Goal: Find specific page/section: Find specific page/section

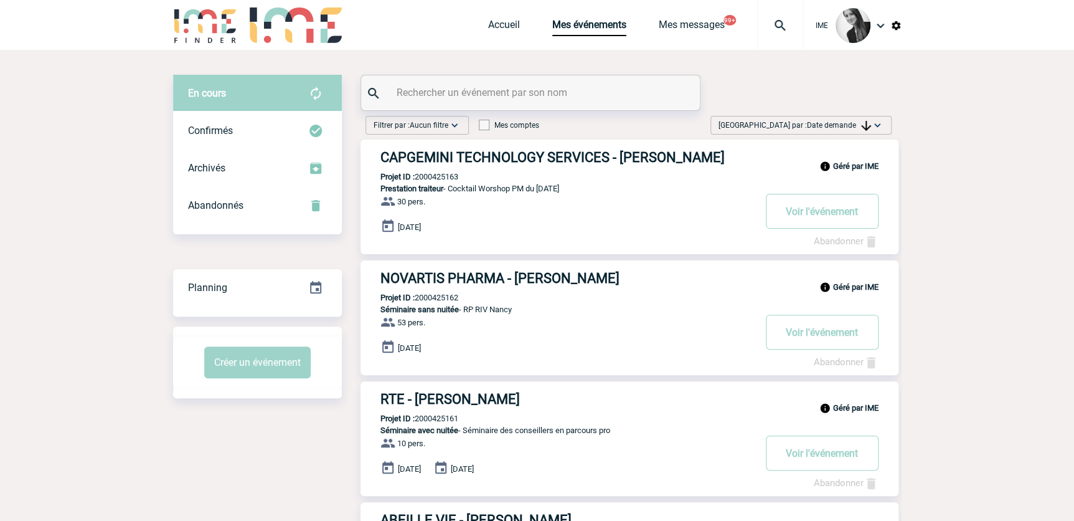
drag, startPoint x: 823, startPoint y: 122, endPoint x: 823, endPoint y: 131, distance: 8.7
click at [823, 123] on span "Date demande" at bounding box center [839, 125] width 64 height 9
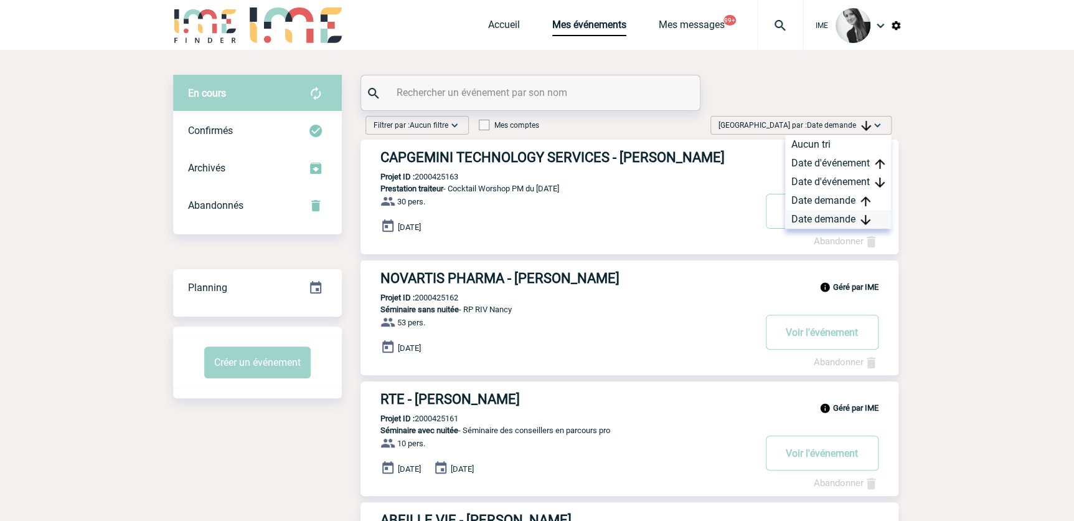
click at [796, 218] on div "Date demande" at bounding box center [838, 219] width 106 height 19
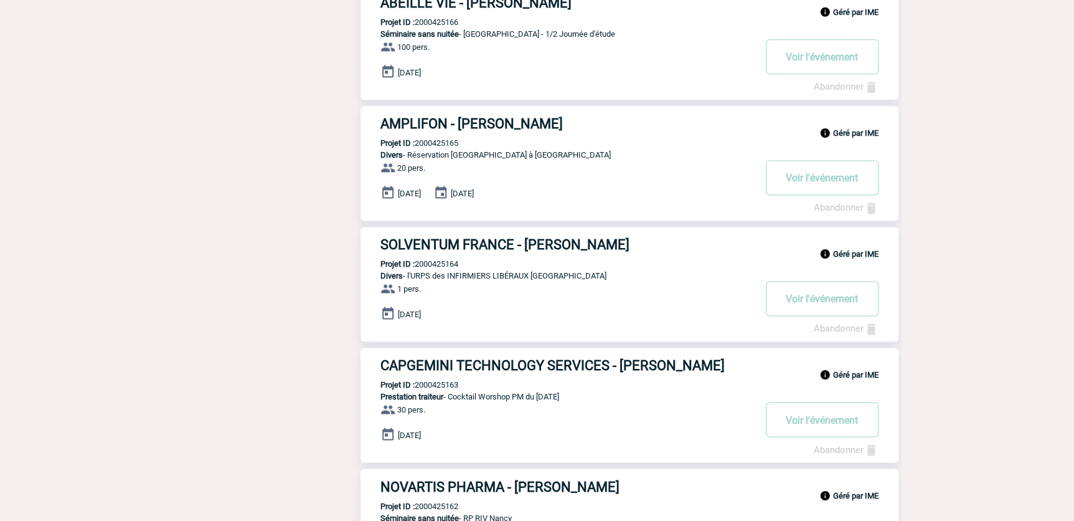
scroll to position [901, 0]
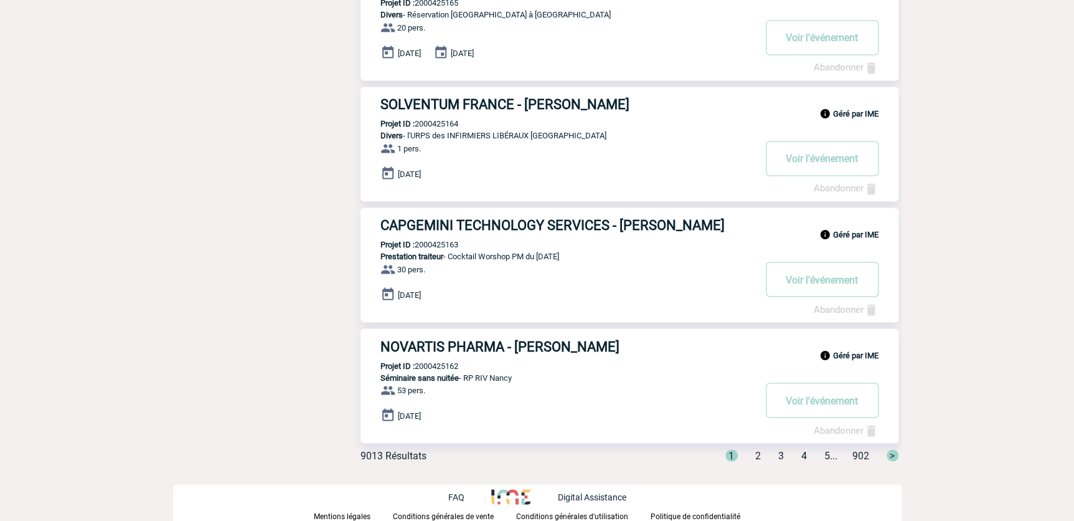
click at [755, 454] on span "2" at bounding box center [758, 455] width 6 height 12
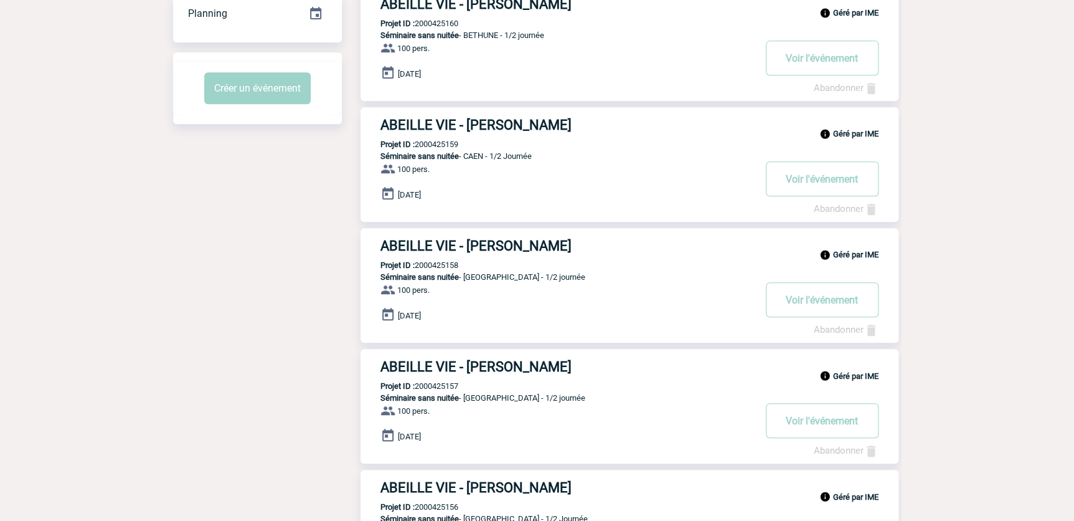
scroll to position [0, 0]
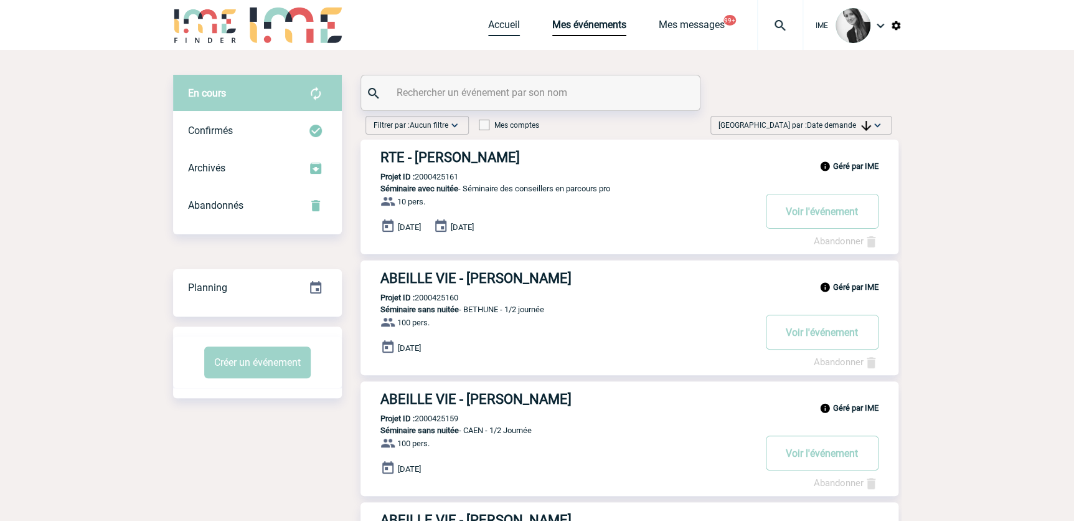
click at [491, 26] on link "Accueil" at bounding box center [504, 27] width 32 height 17
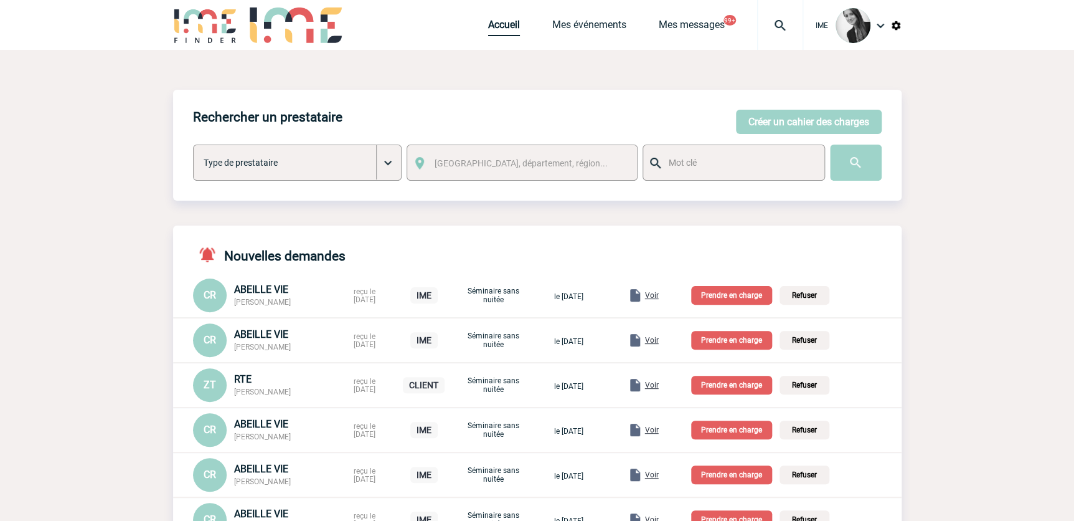
click at [499, 31] on link "Accueil" at bounding box center [504, 27] width 32 height 17
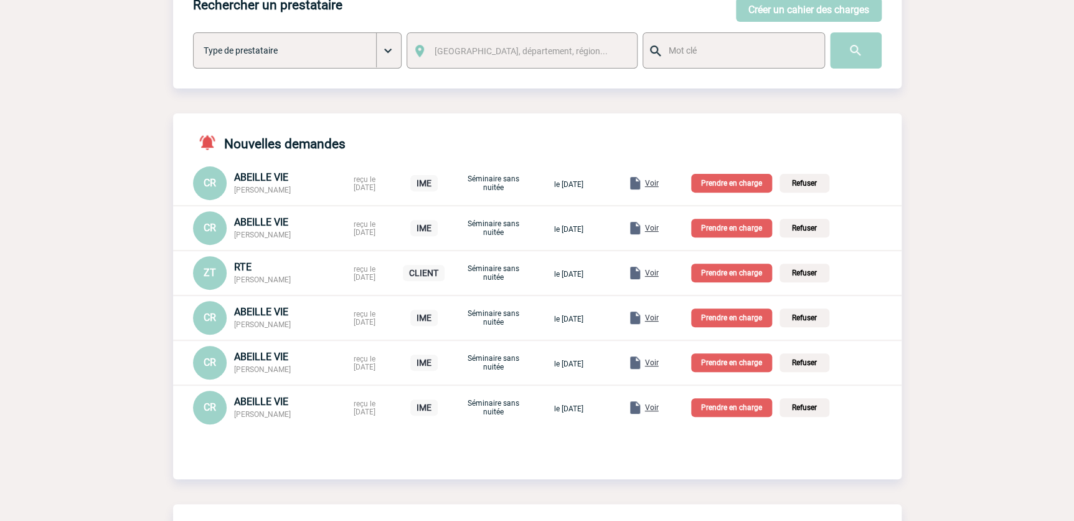
scroll to position [113, 0]
click at [987, 179] on body "IME Accueil Mes événements" at bounding box center [537, 408] width 1074 height 1042
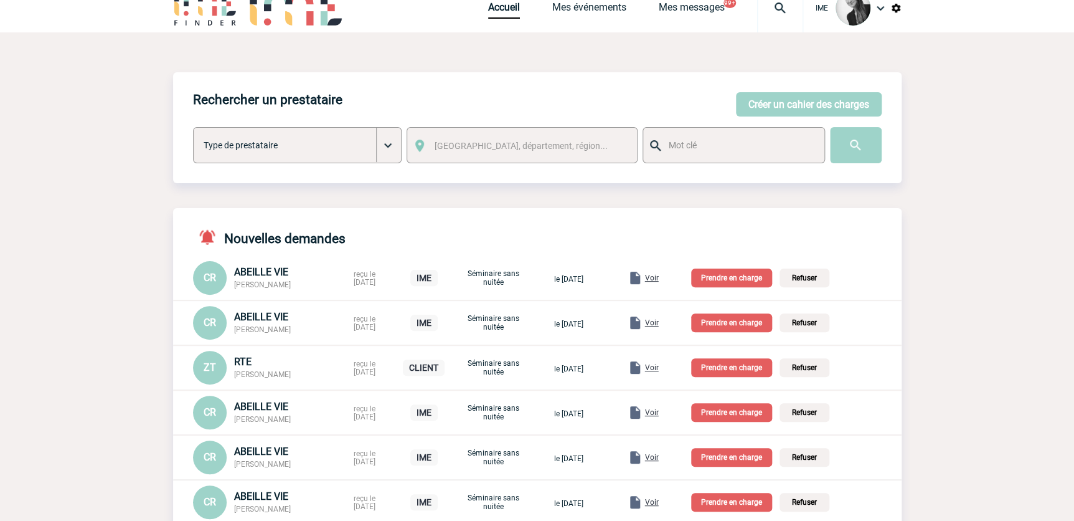
scroll to position [0, 0]
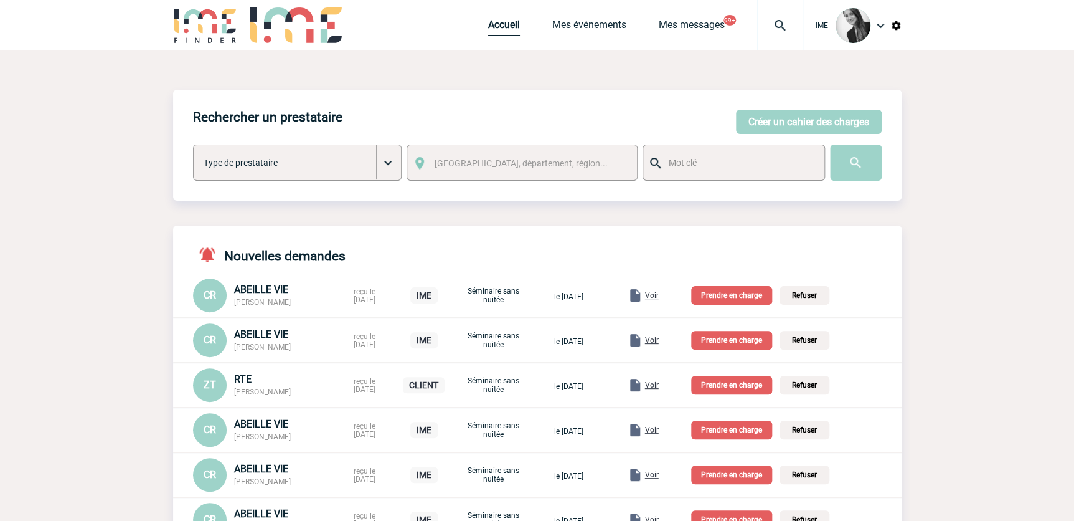
click at [502, 32] on link "Accueil" at bounding box center [504, 27] width 32 height 17
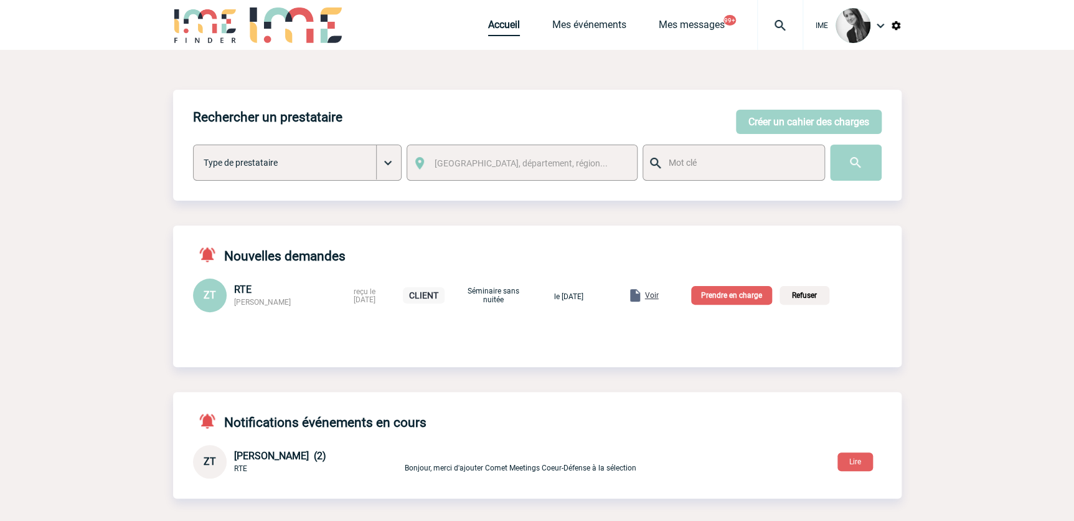
click at [503, 21] on link "Accueil" at bounding box center [504, 27] width 32 height 17
click at [584, 18] on div "Accueil Mes événements Mes messages 99+ Projet, client Projet, client" at bounding box center [645, 25] width 315 height 50
click at [580, 27] on link "Mes événements" at bounding box center [589, 27] width 74 height 17
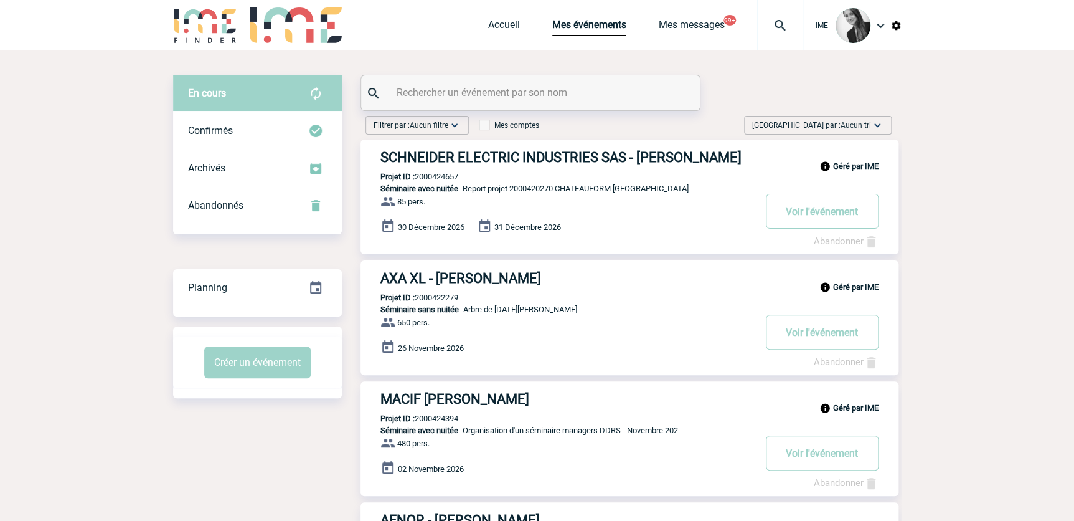
click at [849, 121] on span "Aucun tri" at bounding box center [856, 125] width 31 height 9
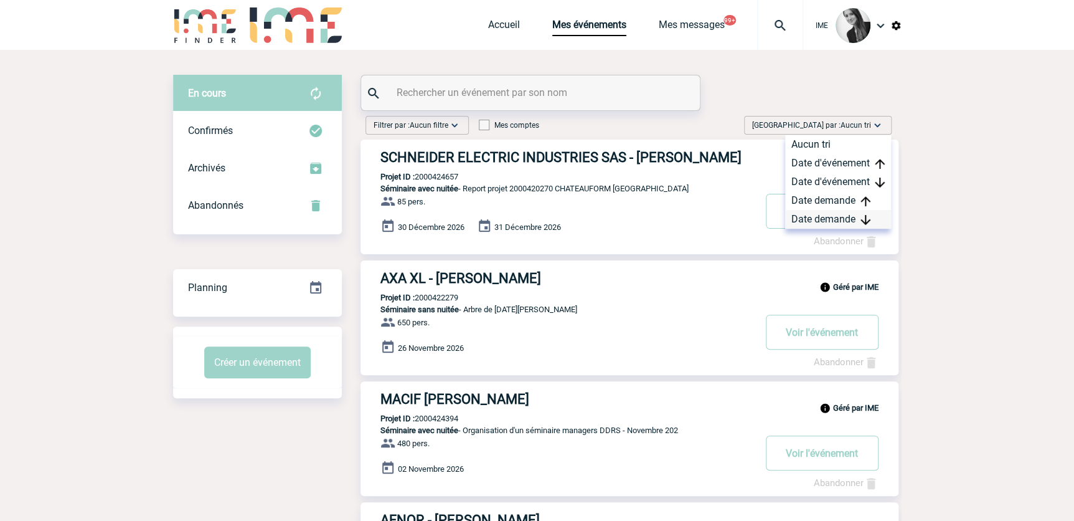
click at [843, 215] on div "Date demande" at bounding box center [838, 219] width 106 height 19
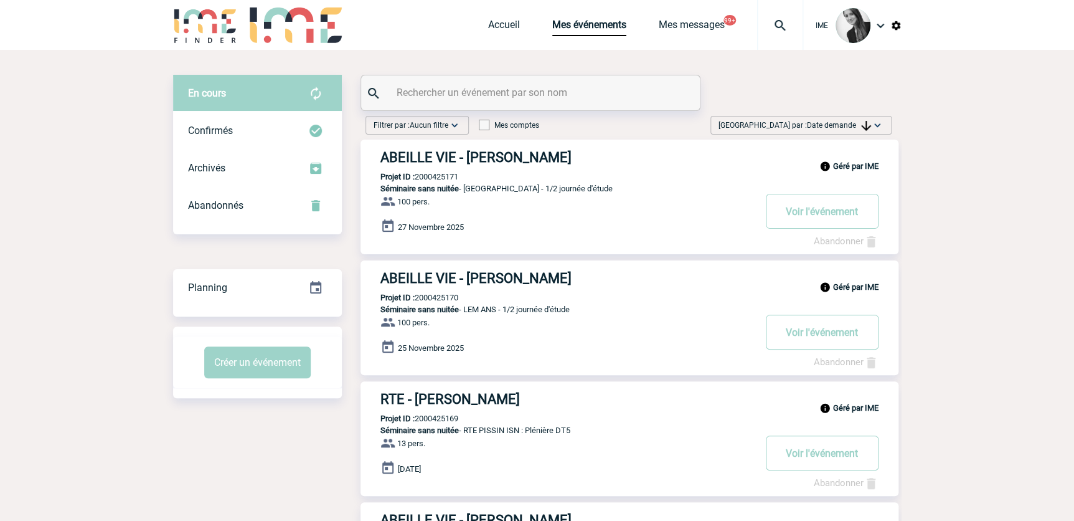
click at [841, 119] on span "[GEOGRAPHIC_DATA] par : Date demande" at bounding box center [795, 125] width 153 height 12
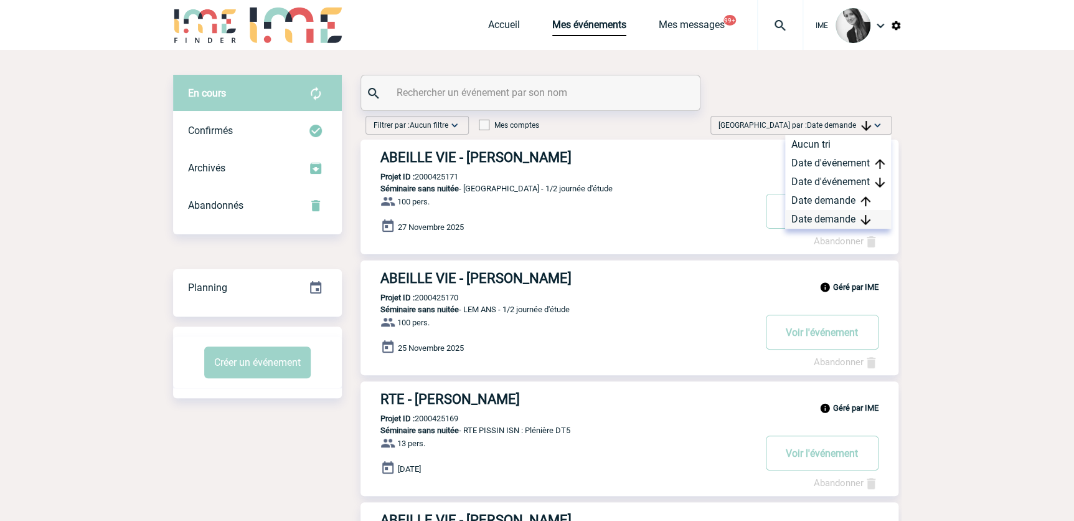
click at [833, 218] on div "Date demande" at bounding box center [838, 219] width 106 height 19
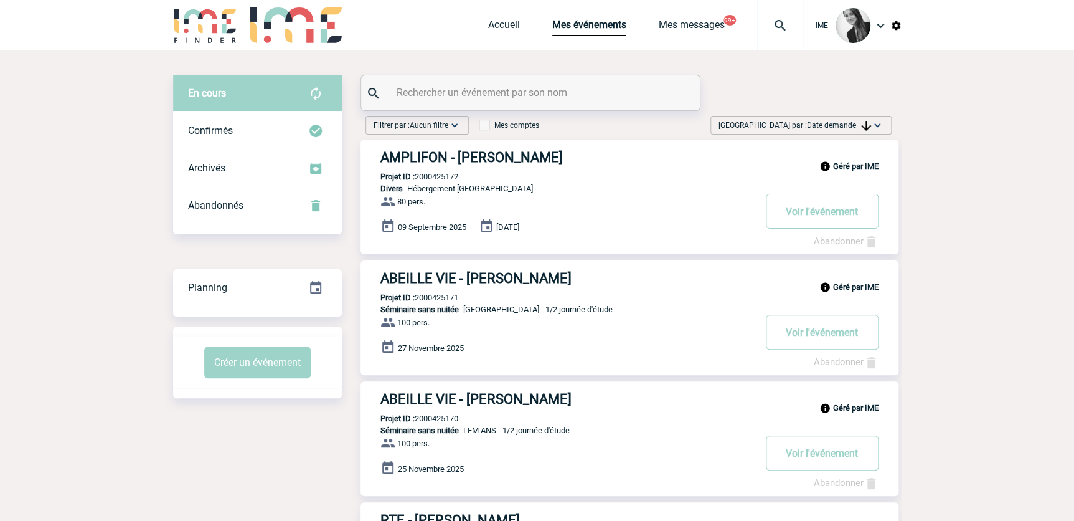
click at [856, 125] on span "Date demande" at bounding box center [839, 125] width 64 height 9
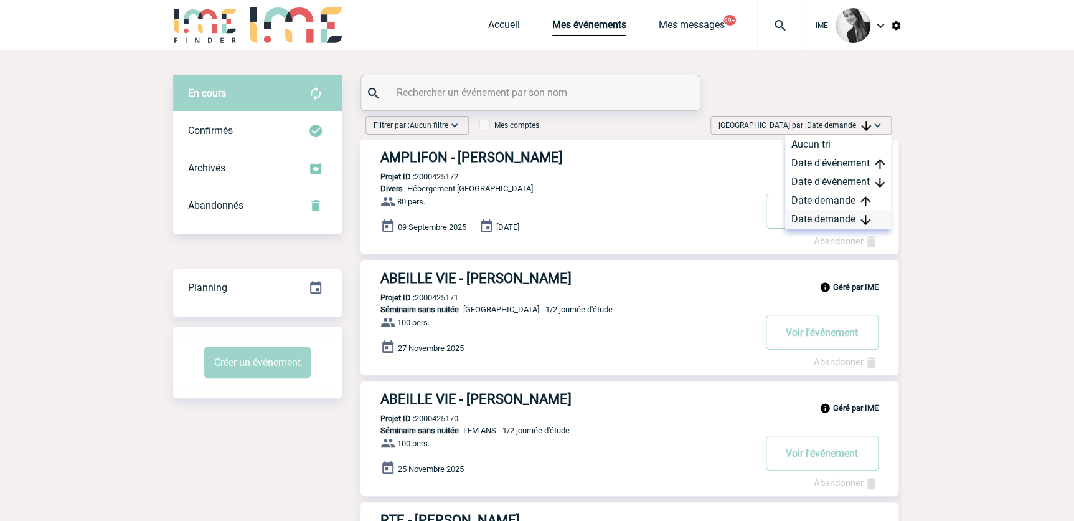
click at [838, 219] on div "Date demande" at bounding box center [838, 219] width 106 height 19
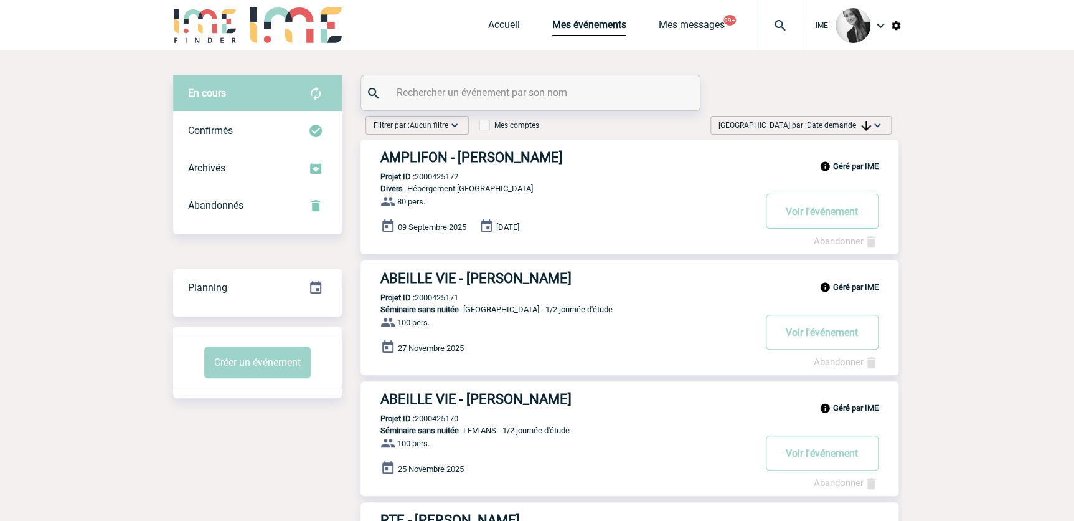
click at [830, 134] on div "[GEOGRAPHIC_DATA] par : Date demande Aucun tri Date d'événement Date d'événemen…" at bounding box center [801, 125] width 181 height 19
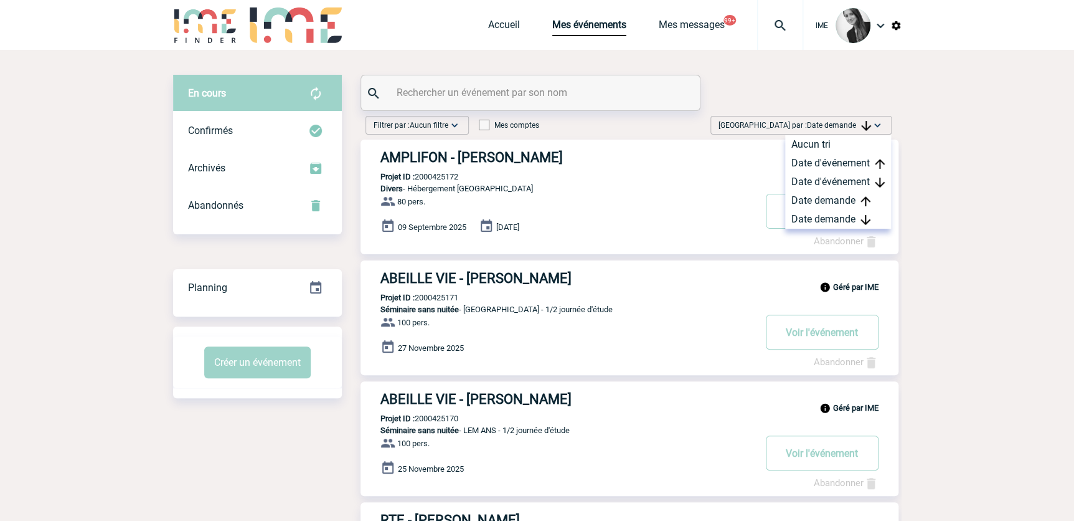
click at [849, 121] on span "Date demande" at bounding box center [839, 125] width 64 height 9
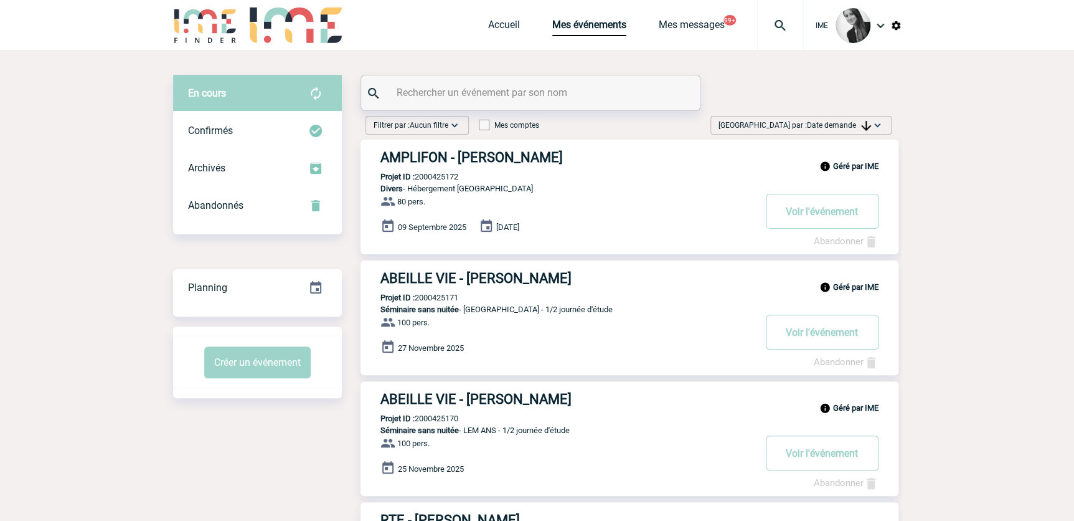
click at [831, 128] on span "Date demande" at bounding box center [839, 125] width 64 height 9
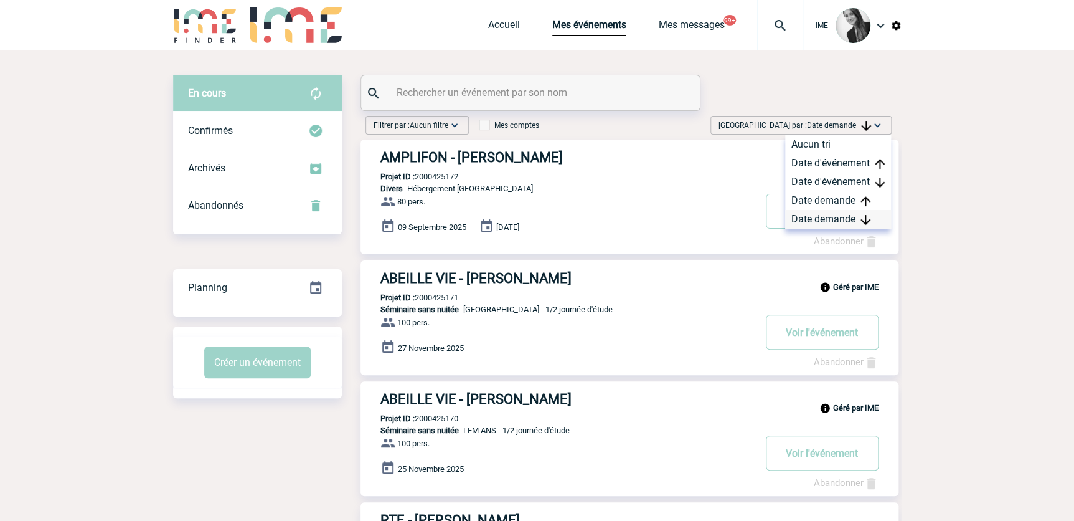
drag, startPoint x: 820, startPoint y: 217, endPoint x: 626, endPoint y: 268, distance: 200.3
click at [817, 218] on div "Date demande" at bounding box center [838, 219] width 106 height 19
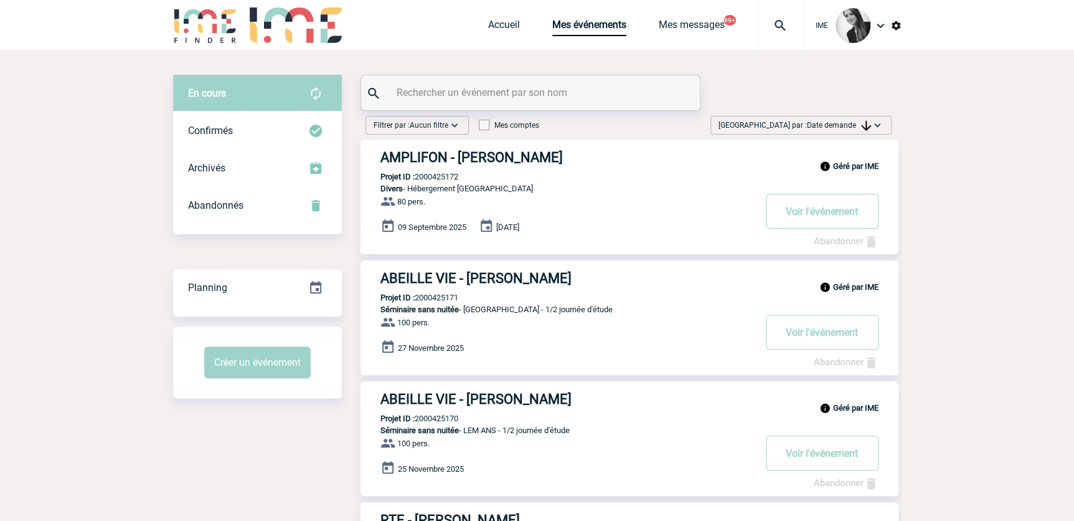
drag, startPoint x: 322, startPoint y: 414, endPoint x: 304, endPoint y: 488, distance: 75.7
click at [854, 121] on span "Date demande" at bounding box center [839, 125] width 64 height 9
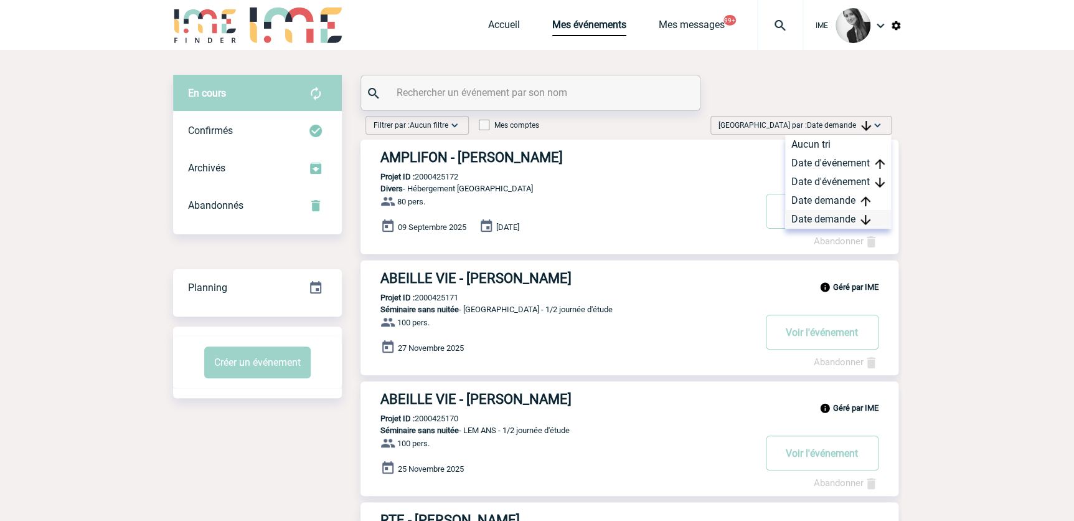
click at [833, 214] on div "Date demande" at bounding box center [838, 219] width 106 height 19
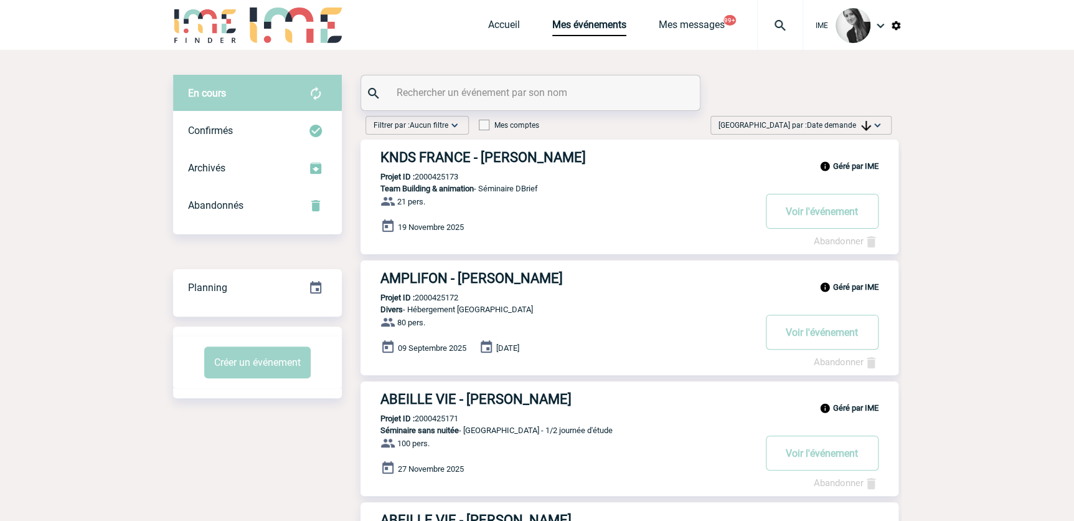
click at [460, 100] on input "text" at bounding box center [532, 92] width 277 height 18
paste input "- Cowool [GEOGRAPHIC_DATA]"
drag, startPoint x: 412, startPoint y: 87, endPoint x: 421, endPoint y: 93, distance: 11.6
click at [414, 87] on input "- Cowool [GEOGRAPHIC_DATA]" at bounding box center [532, 92] width 277 height 18
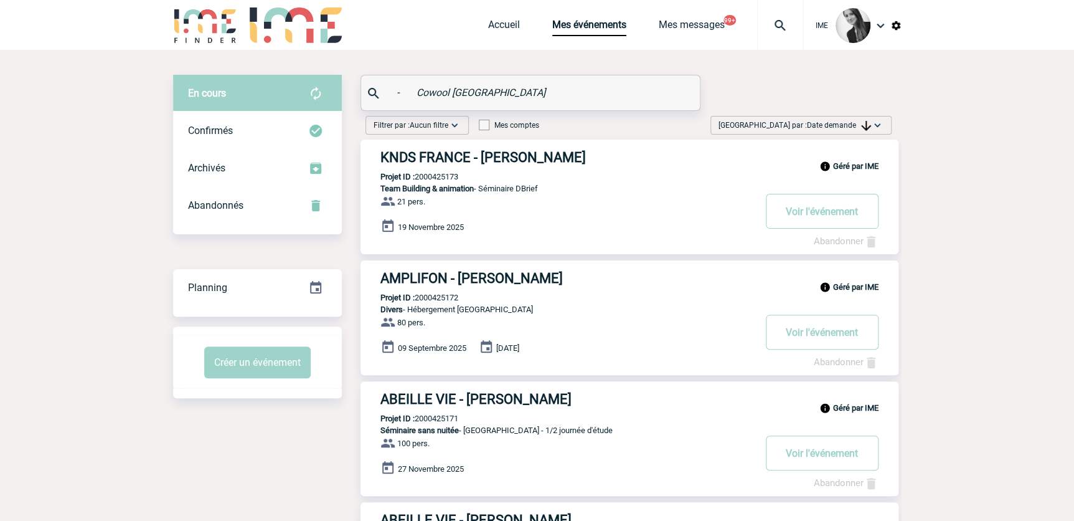
drag, startPoint x: 512, startPoint y: 93, endPoint x: 184, endPoint y: 97, distance: 327.6
type input "- Cowool [GEOGRAPHIC_DATA]"
drag, startPoint x: 189, startPoint y: 113, endPoint x: 186, endPoint y: 120, distance: 7.3
click at [186, 118] on form "En cours Confirmés Archivés Abandonnés" at bounding box center [257, 149] width 169 height 149
